Goal: Task Accomplishment & Management: Manage account settings

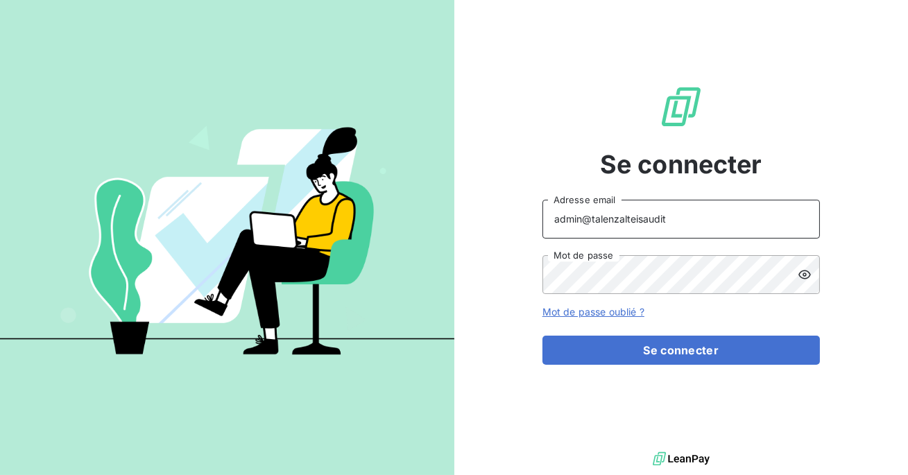
click at [667, 213] on input "admin@talenzalteisaudit" at bounding box center [682, 219] width 278 height 39
type input "admin@makinaoi"
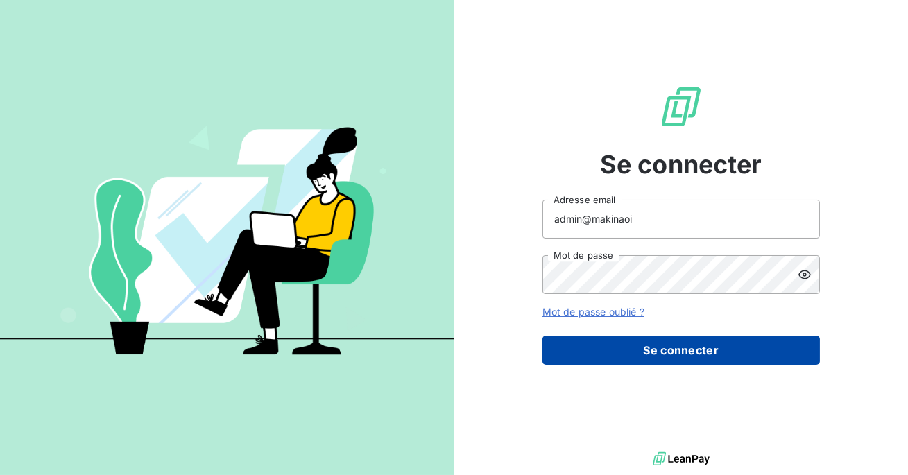
click at [643, 353] on button "Se connecter" at bounding box center [682, 350] width 278 height 29
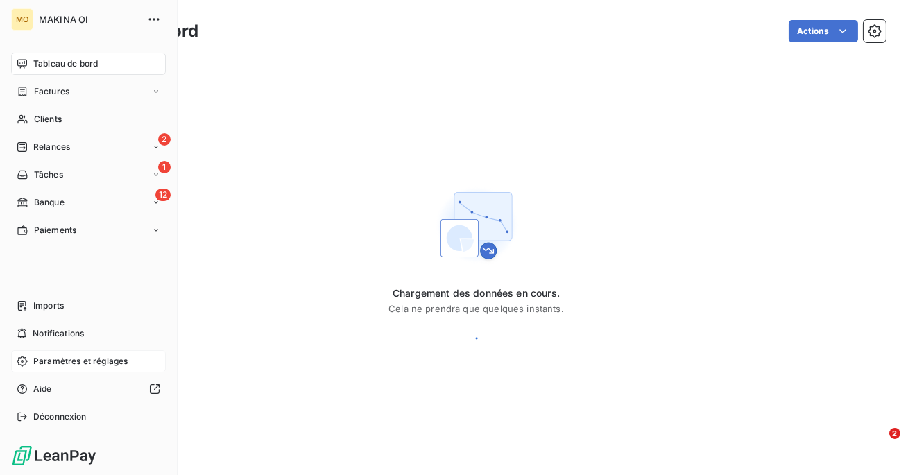
click at [65, 358] on span "Paramètres et réglages" at bounding box center [80, 361] width 94 height 12
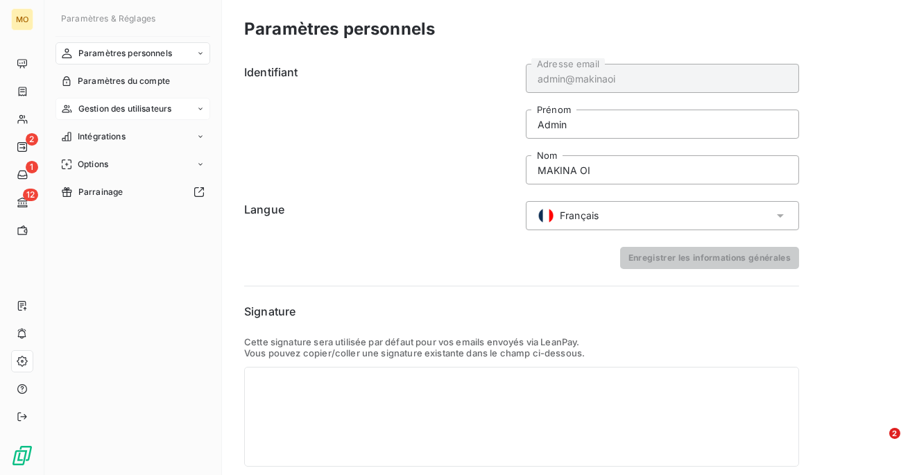
click at [128, 109] on span "Gestion des utilisateurs" at bounding box center [125, 109] width 94 height 12
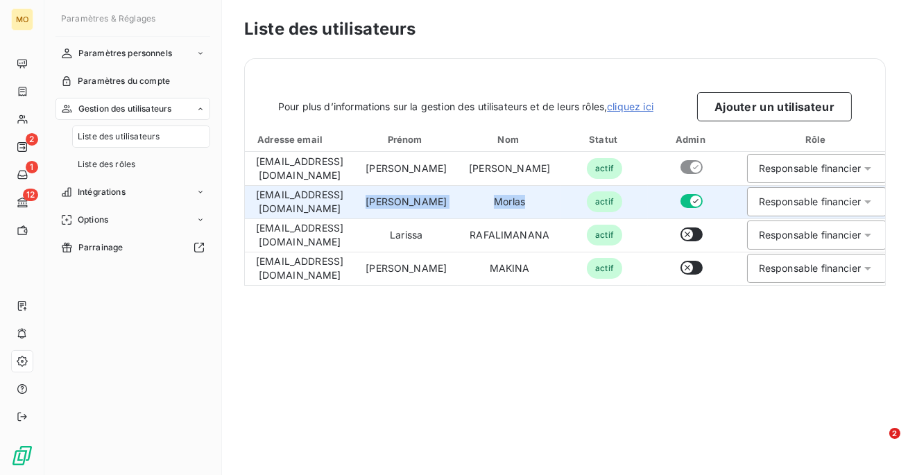
drag, startPoint x: 542, startPoint y: 196, endPoint x: 387, endPoint y: 194, distance: 155.5
click at [387, 194] on tr "omorlas@makinaoi.com Olivier Morlas actif Responsable financier" at bounding box center [618, 201] width 747 height 33
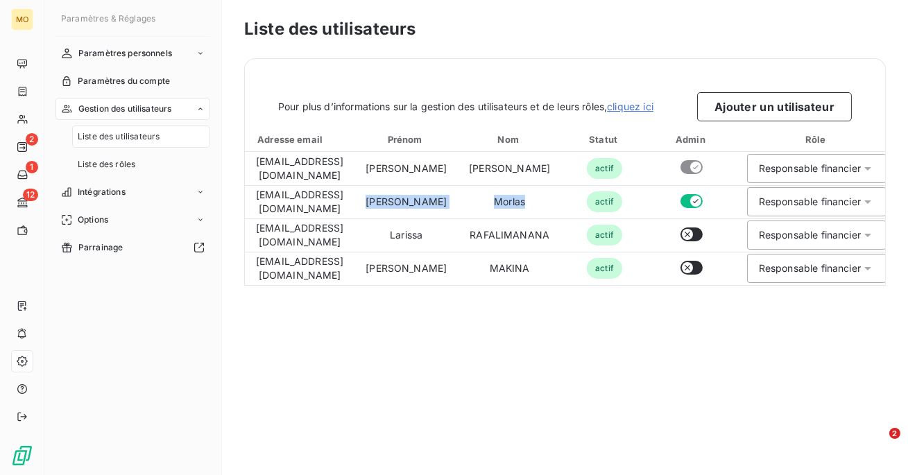
click at [581, 392] on div "Liste des utilisateurs Pour plus d’informations sur la gestion des utilisateurs…" at bounding box center [565, 237] width 686 height 475
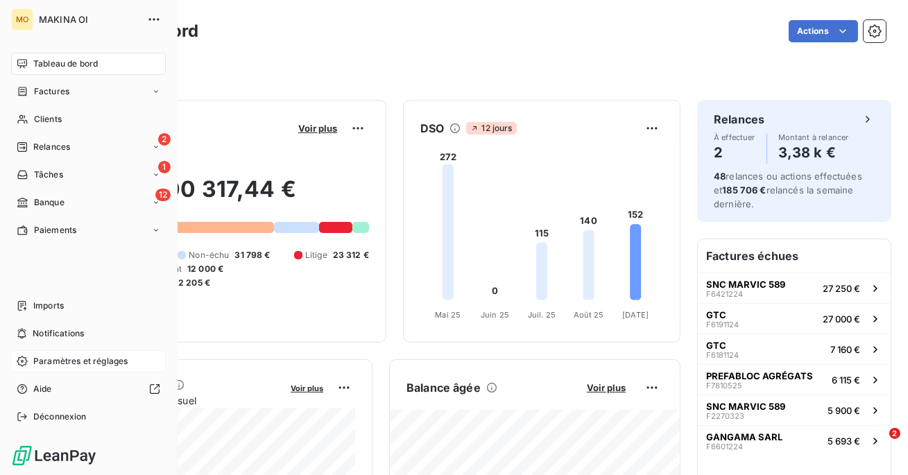
click at [89, 366] on span "Paramètres et réglages" at bounding box center [80, 361] width 94 height 12
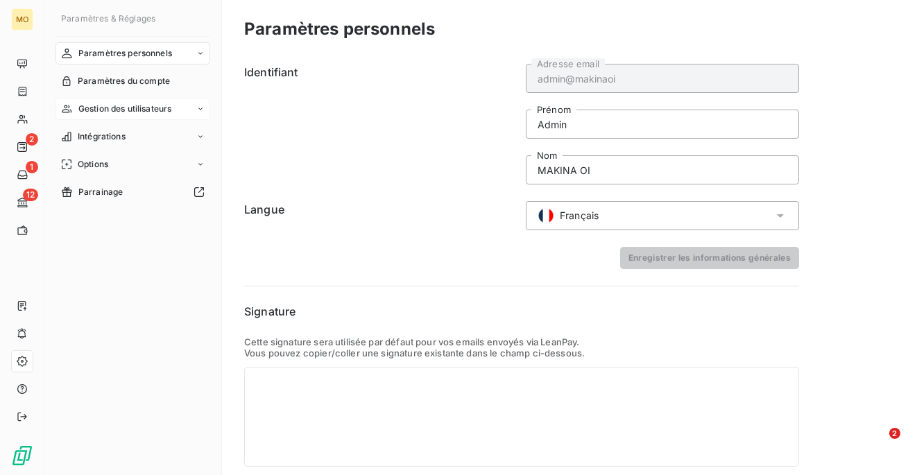
click at [148, 112] on span "Gestion des utilisateurs" at bounding box center [125, 109] width 94 height 12
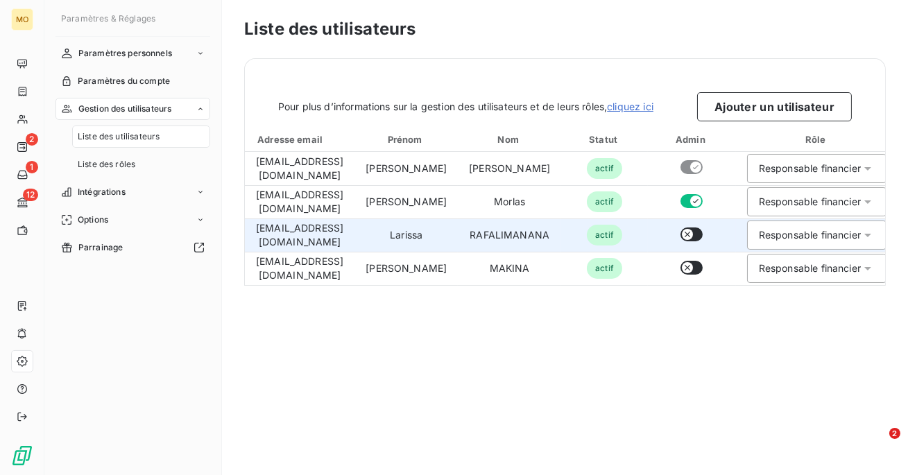
click at [703, 234] on button "button" at bounding box center [692, 235] width 22 height 14
click at [591, 358] on div "Liste des utilisateurs Pour plus d’informations sur la gestion des utilisateurs…" at bounding box center [565, 237] width 686 height 475
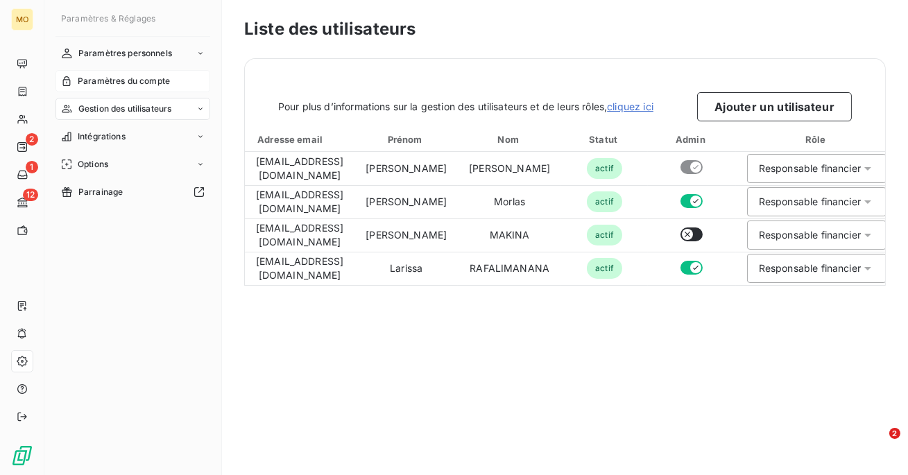
click at [133, 84] on span "Paramètres du compte" at bounding box center [124, 81] width 92 height 12
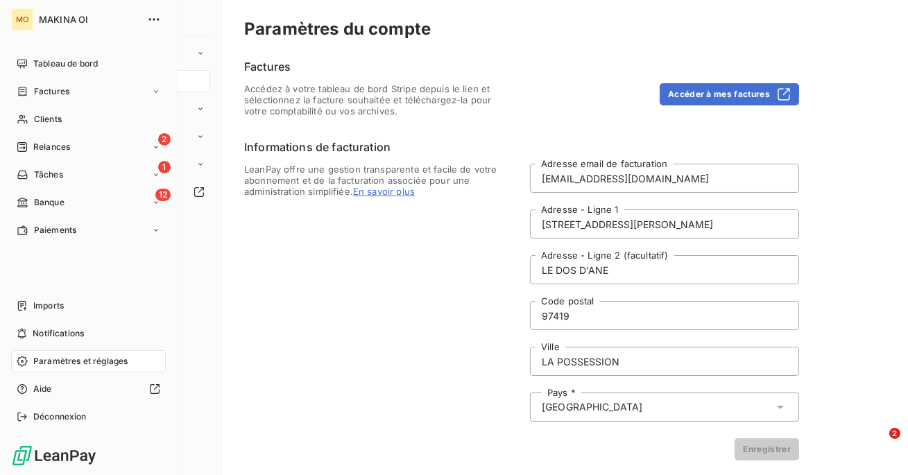
click at [81, 348] on nav "Imports Notifications Paramètres et réglages Aide Déconnexion" at bounding box center [88, 361] width 155 height 133
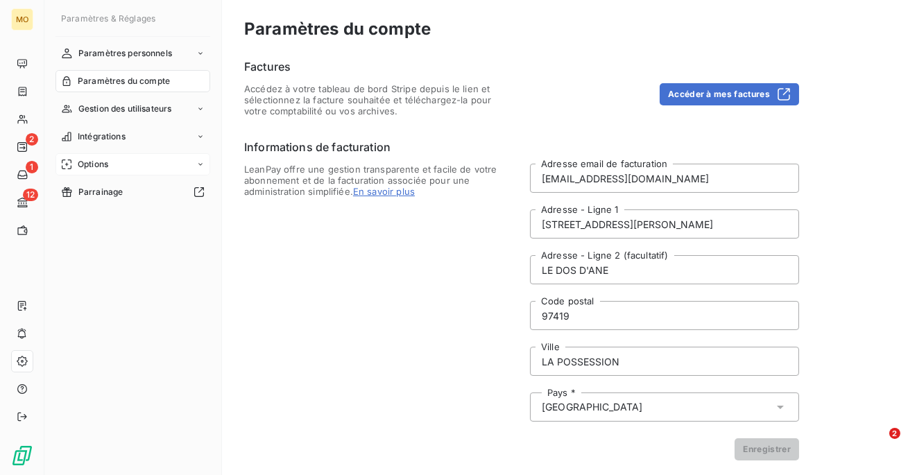
click at [106, 169] on span "Options" at bounding box center [93, 164] width 31 height 12
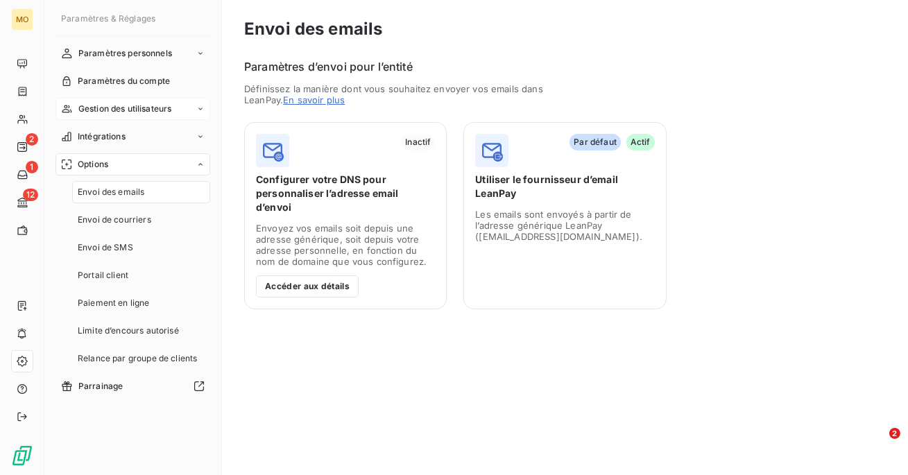
click at [139, 110] on span "Gestion des utilisateurs" at bounding box center [125, 109] width 94 height 12
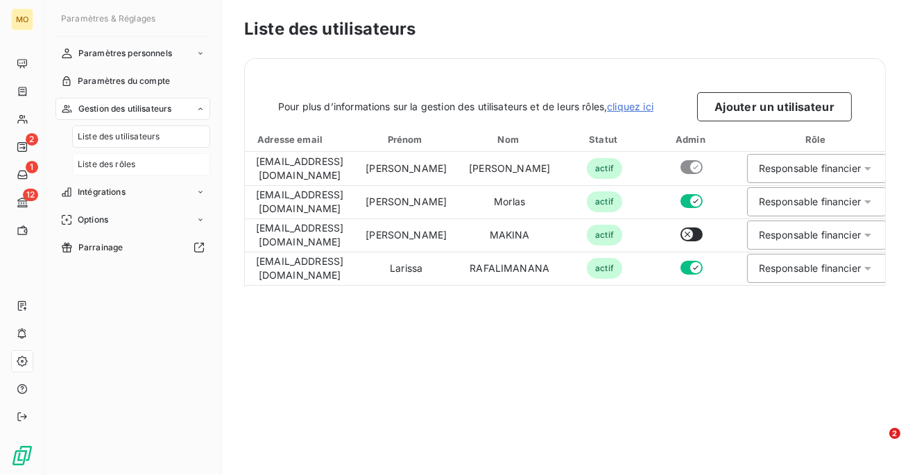
click at [139, 162] on div "Liste des rôles" at bounding box center [141, 164] width 138 height 22
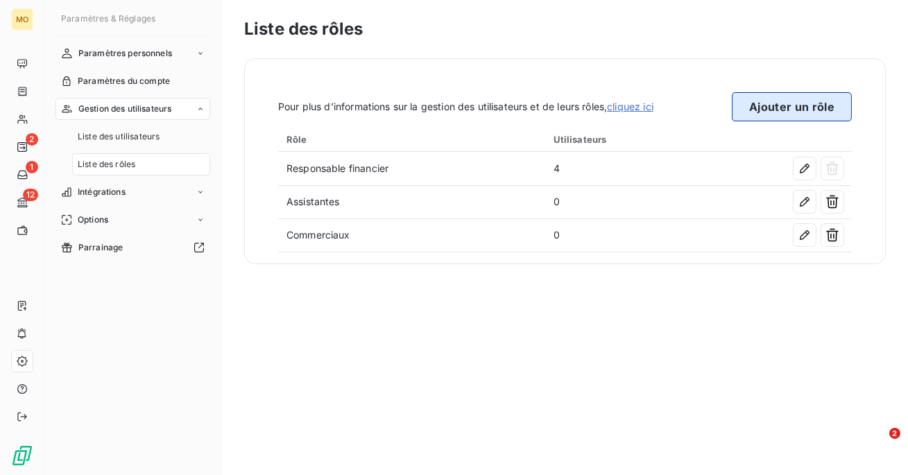
click at [761, 105] on button "Ajouter un rôle" at bounding box center [792, 106] width 120 height 29
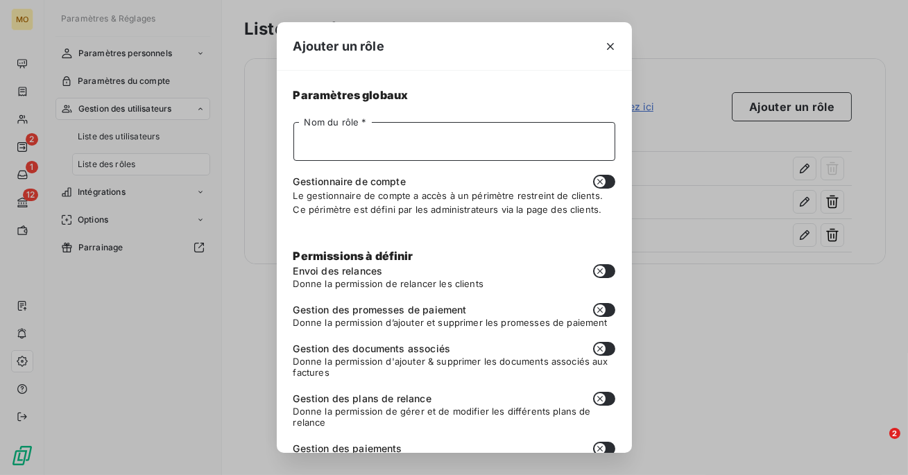
click at [408, 153] on input "Nom du rôle *" at bounding box center [455, 141] width 322 height 39
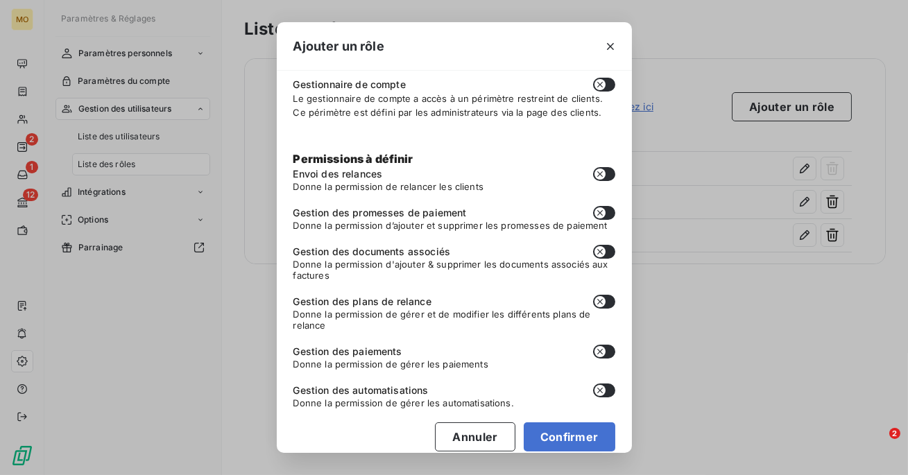
scroll to position [98, 0]
type input "Consultation uniquement"
click at [601, 44] on button "button" at bounding box center [611, 46] width 22 height 22
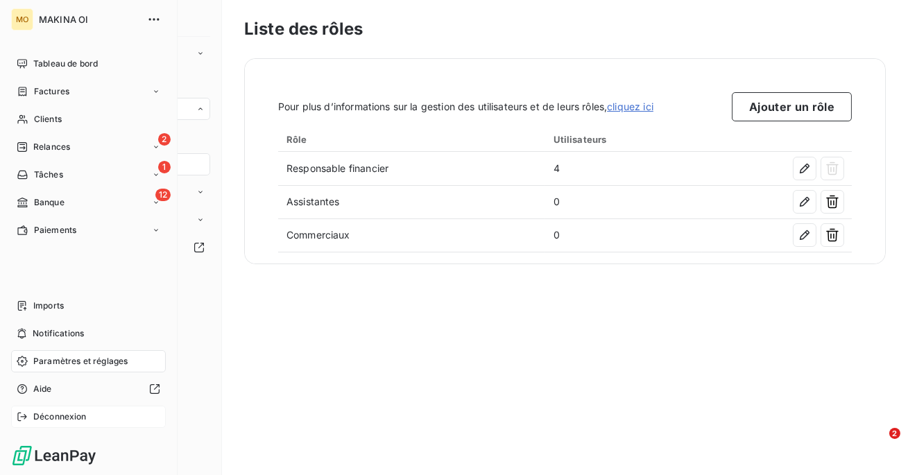
click at [21, 412] on icon at bounding box center [22, 416] width 11 height 11
